Goal: Entertainment & Leisure: Consume media (video, audio)

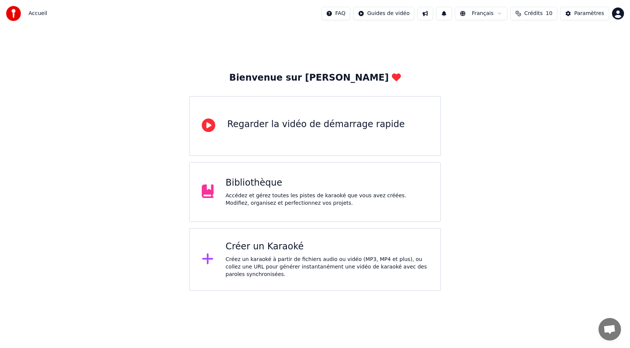
click at [281, 181] on div "Bibliothèque" at bounding box center [327, 183] width 203 height 12
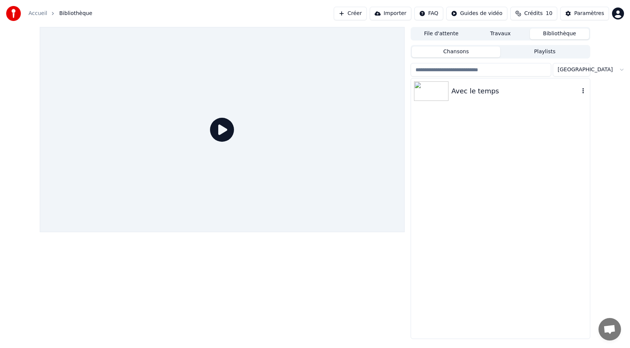
click at [458, 88] on div "Avec le temps" at bounding box center [515, 91] width 128 height 10
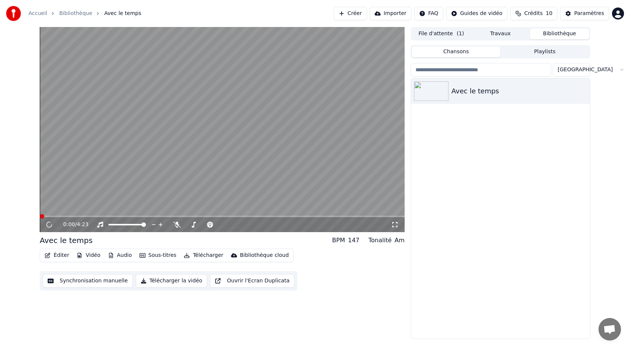
click at [89, 282] on button "Synchronisation manuelle" at bounding box center [88, 280] width 90 height 13
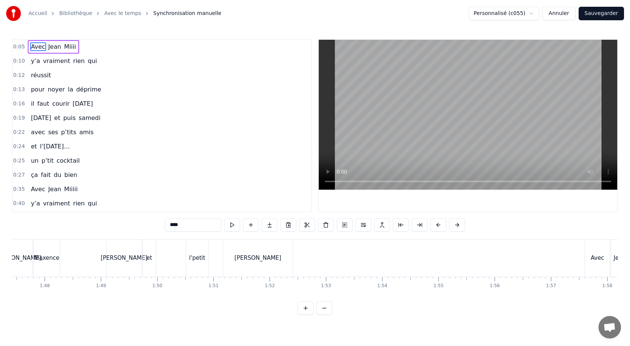
scroll to position [0, 6039]
